Goal: Ask a question: Seek information or help from site administrators or community

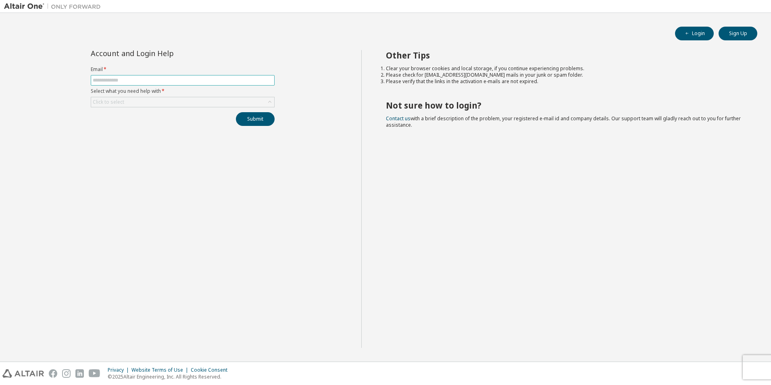
click at [127, 81] on input "text" at bounding box center [183, 80] width 180 height 6
type input "**********"
click at [143, 100] on div "Click to select" at bounding box center [182, 102] width 183 height 10
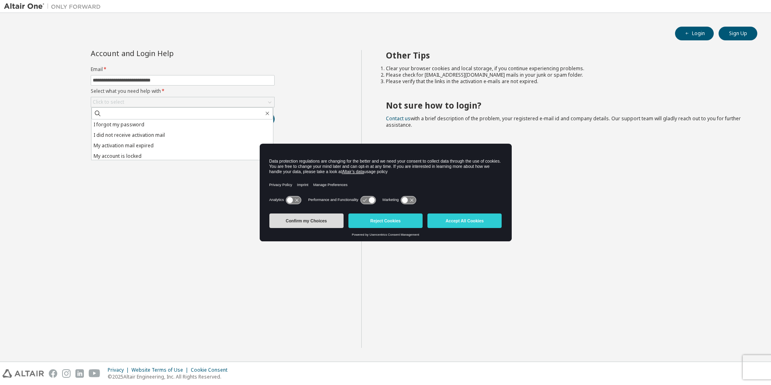
click at [315, 217] on button "Confirm my Choices" at bounding box center [306, 220] width 74 height 15
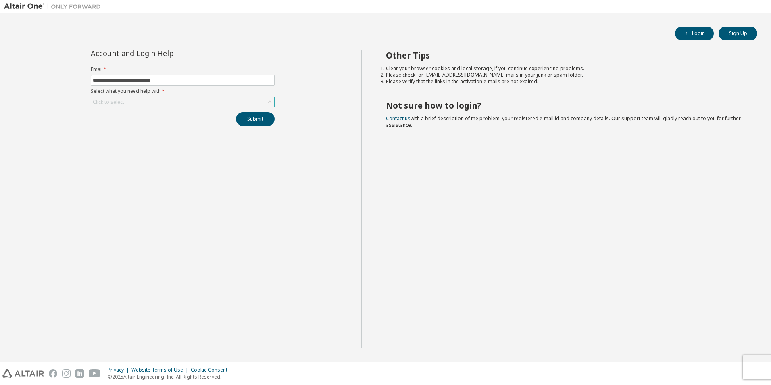
click at [156, 104] on div "Click to select" at bounding box center [182, 102] width 183 height 10
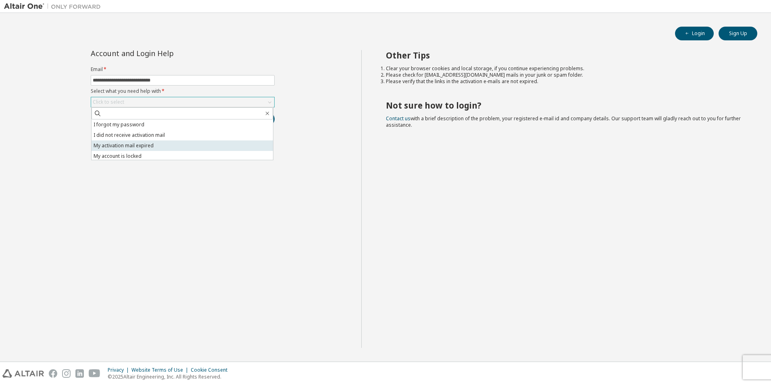
click at [158, 147] on li "My activation mail expired" at bounding box center [182, 145] width 181 height 10
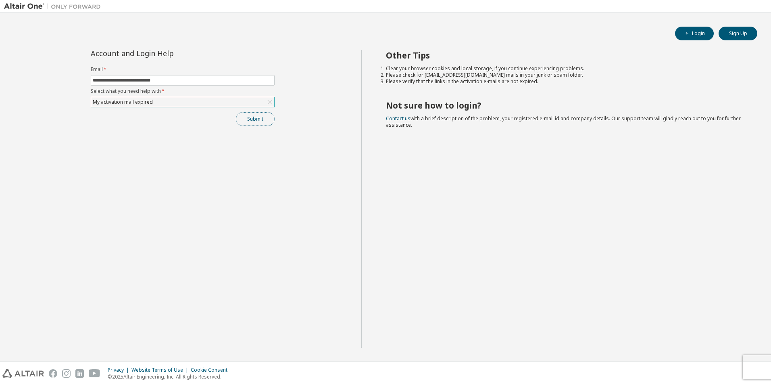
click at [265, 122] on button "Submit" at bounding box center [255, 119] width 39 height 14
click at [267, 120] on button "Submit" at bounding box center [255, 119] width 39 height 14
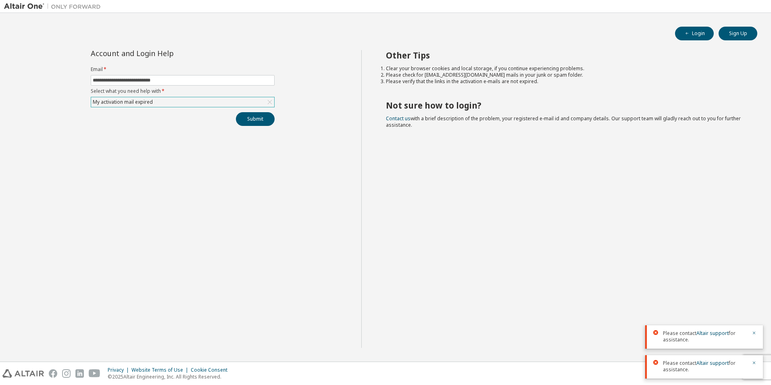
click at [229, 109] on div "**********" at bounding box center [183, 88] width 194 height 76
click at [227, 103] on div "My activation mail expired" at bounding box center [182, 102] width 183 height 10
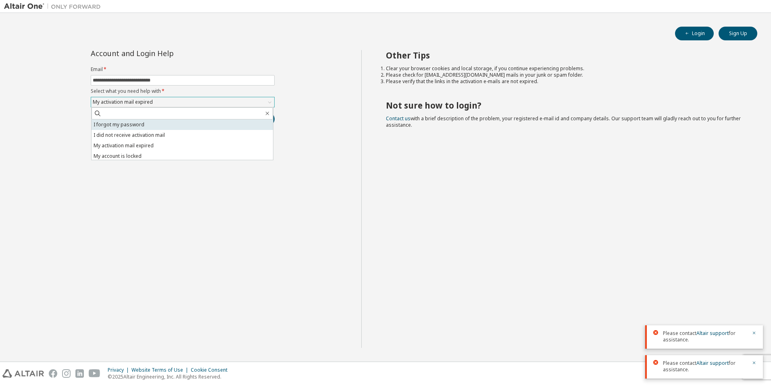
click at [221, 124] on li "I forgot my password" at bounding box center [182, 124] width 181 height 10
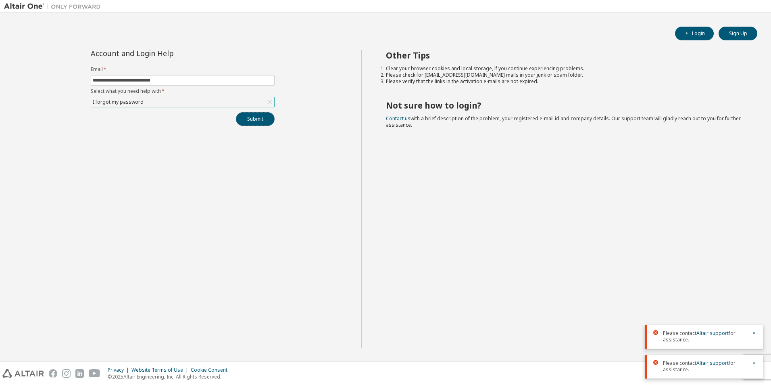
click at [256, 124] on button "Submit" at bounding box center [255, 119] width 39 height 14
